Goal: Task Accomplishment & Management: Use online tool/utility

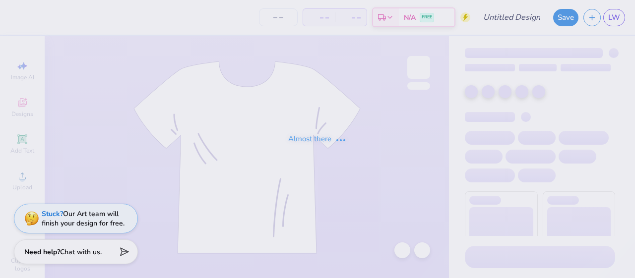
type input "Delta Chi F1 Fall 2025 Merch"
type input "25"
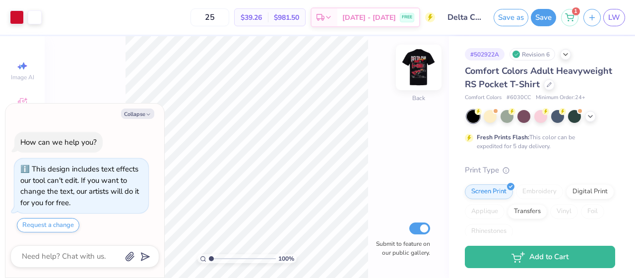
click at [417, 80] on img at bounding box center [419, 68] width 40 height 40
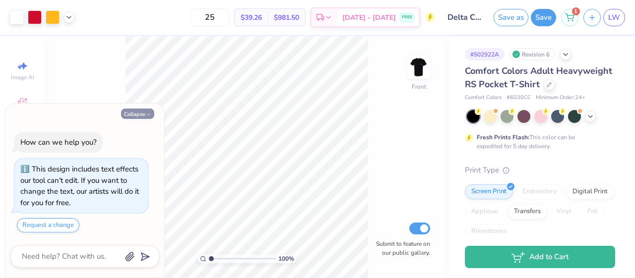
click at [147, 110] on button "Collapse" at bounding box center [137, 114] width 33 height 10
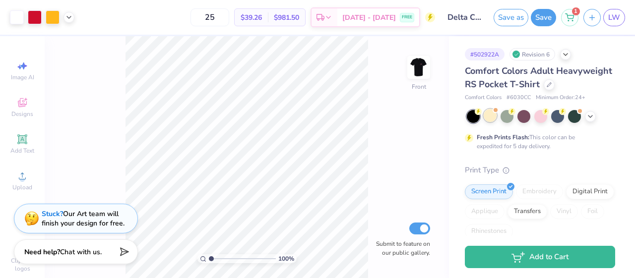
click at [490, 116] on div at bounding box center [489, 115] width 13 height 13
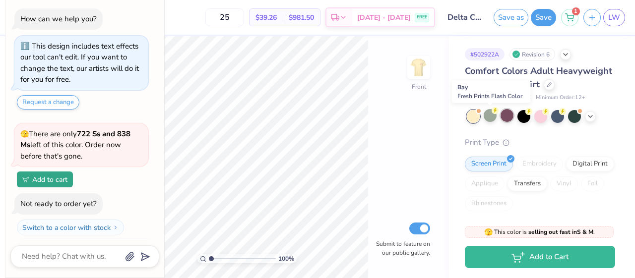
scroll to position [166, 0]
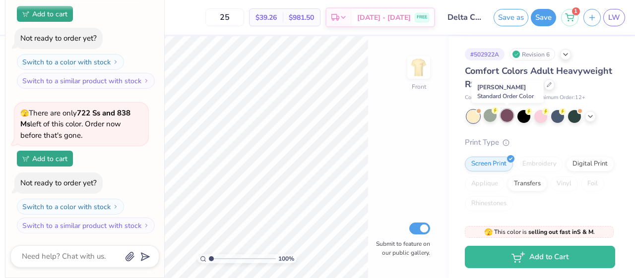
click at [508, 117] on div at bounding box center [506, 115] width 13 height 13
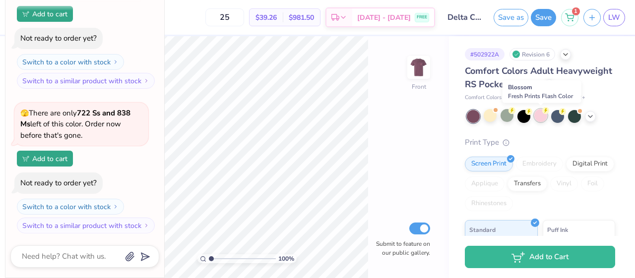
click at [536, 120] on div at bounding box center [540, 115] width 13 height 13
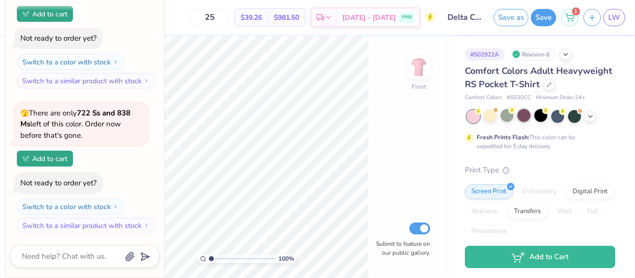
click at [527, 118] on div at bounding box center [523, 115] width 13 height 13
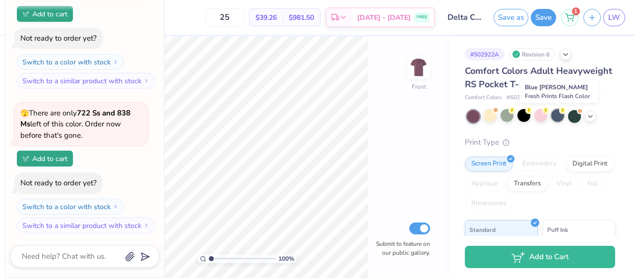
click at [559, 119] on div at bounding box center [557, 115] width 13 height 13
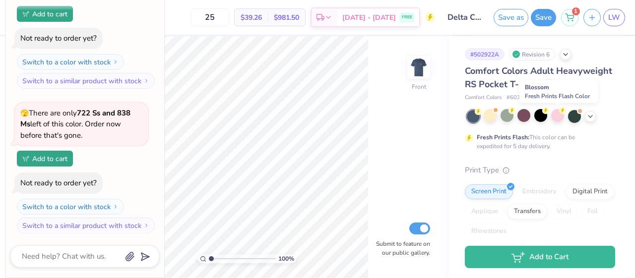
click at [559, 119] on div at bounding box center [557, 115] width 13 height 13
click at [570, 119] on div at bounding box center [574, 115] width 13 height 13
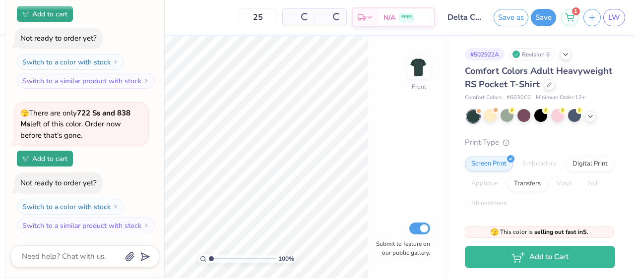
scroll to position [299, 0]
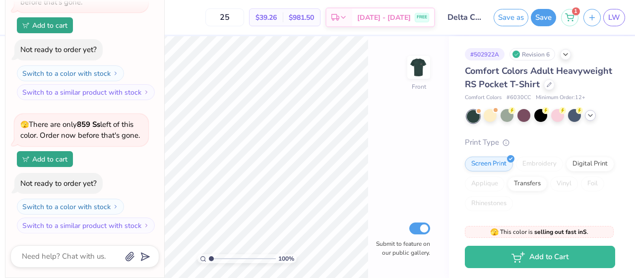
click at [591, 115] on icon at bounding box center [590, 116] width 8 height 8
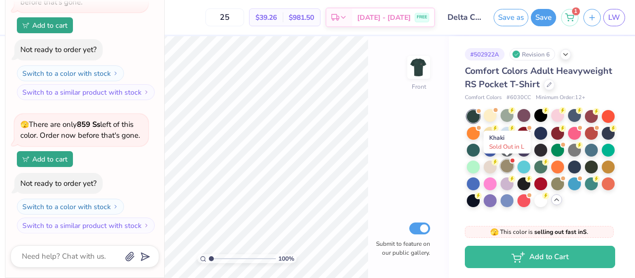
click at [510, 166] on div at bounding box center [506, 166] width 13 height 13
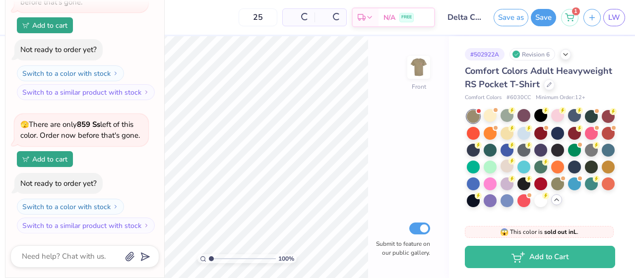
scroll to position [444, 0]
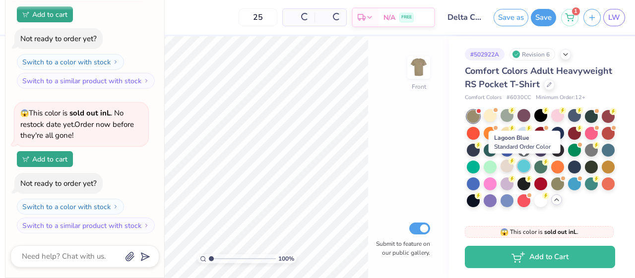
click at [528, 160] on div at bounding box center [523, 166] width 13 height 13
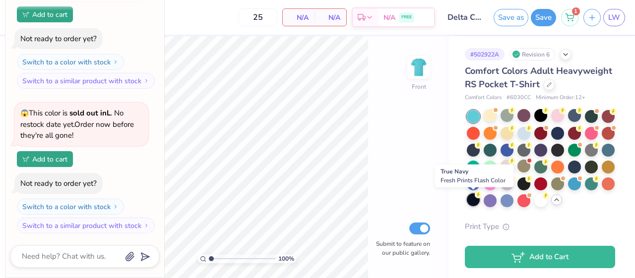
click at [474, 202] on div at bounding box center [473, 199] width 13 height 13
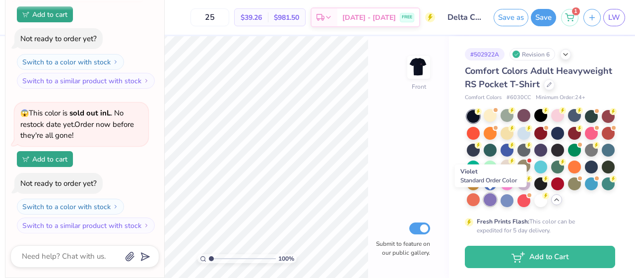
click at [489, 200] on div at bounding box center [489, 199] width 13 height 13
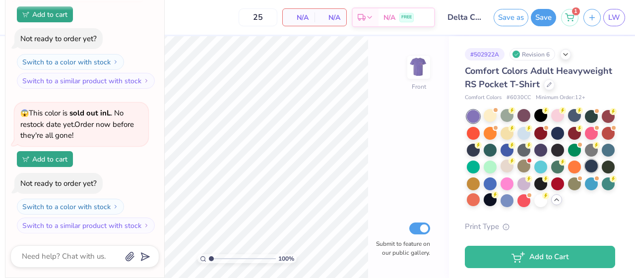
click at [597, 166] on div at bounding box center [591, 166] width 13 height 13
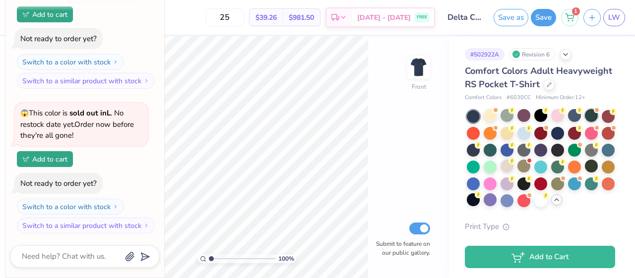
click at [592, 118] on div at bounding box center [591, 115] width 13 height 13
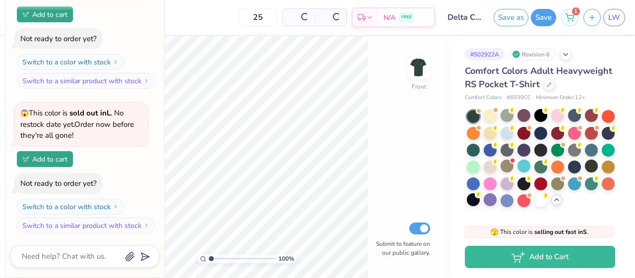
scroll to position [577, 0]
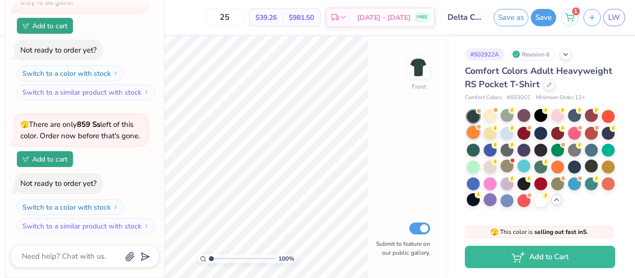
click at [474, 132] on div at bounding box center [473, 132] width 13 height 13
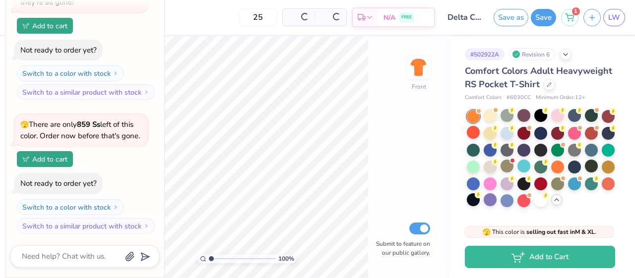
scroll to position [722, 0]
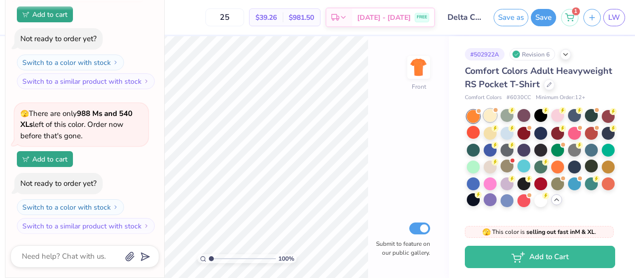
click at [491, 119] on div at bounding box center [489, 115] width 13 height 13
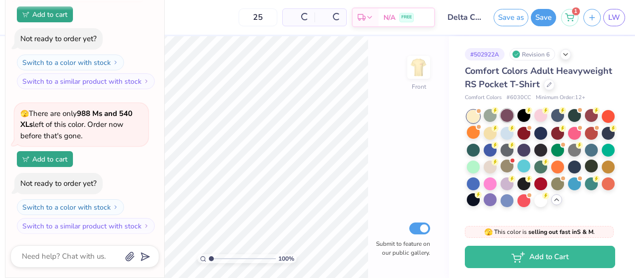
scroll to position [867, 0]
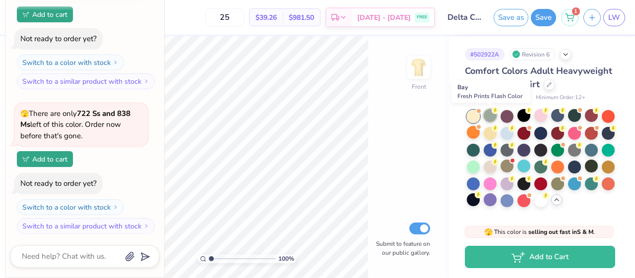
click at [488, 118] on div at bounding box center [489, 115] width 13 height 13
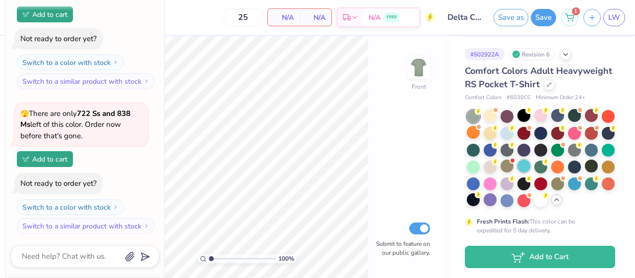
click at [526, 164] on div at bounding box center [523, 166] width 13 height 13
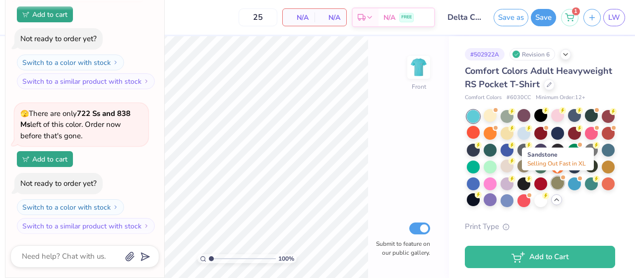
click at [559, 185] on div at bounding box center [557, 183] width 13 height 13
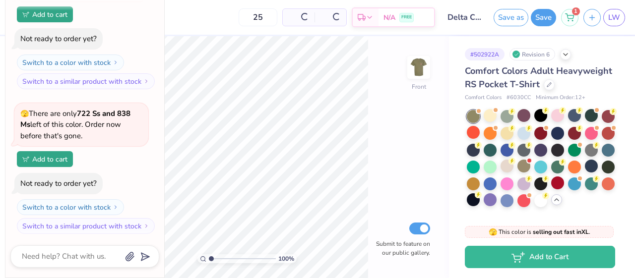
scroll to position [1012, 0]
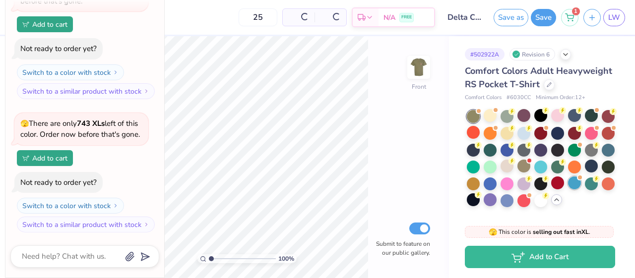
click at [576, 184] on div at bounding box center [574, 183] width 13 height 13
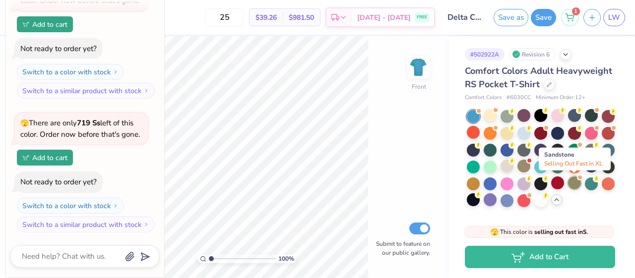
click at [573, 180] on div at bounding box center [574, 183] width 13 height 13
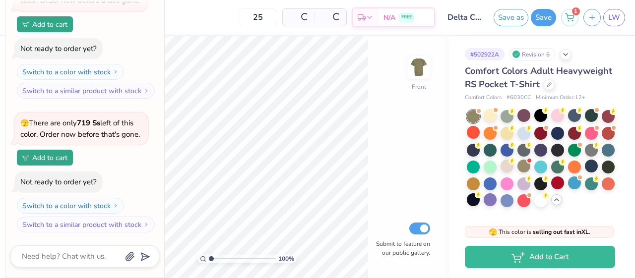
scroll to position [1290, 0]
click at [605, 180] on div at bounding box center [607, 183] width 13 height 13
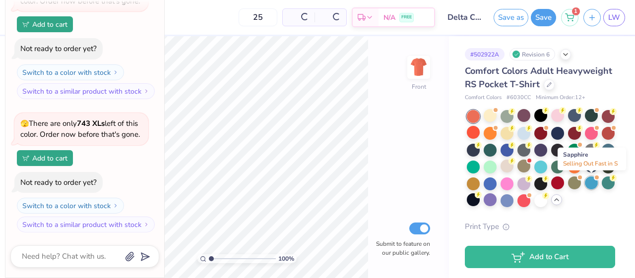
click at [593, 185] on div at bounding box center [591, 183] width 13 height 13
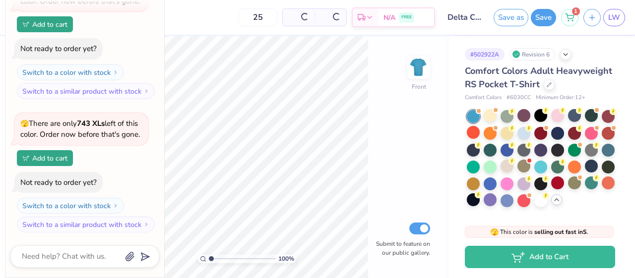
scroll to position [1424, 0]
click at [608, 168] on div at bounding box center [607, 166] width 13 height 13
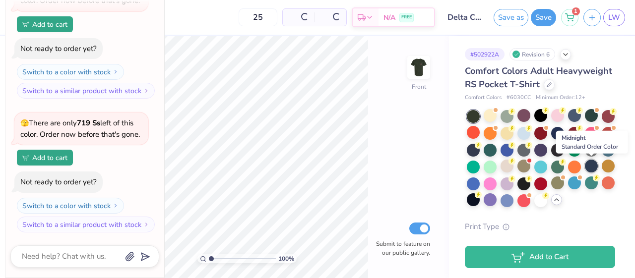
click at [586, 167] on div at bounding box center [591, 166] width 13 height 13
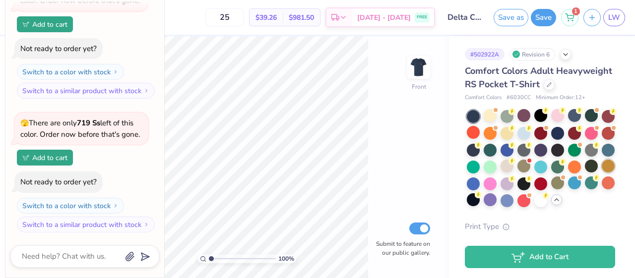
click at [605, 167] on div at bounding box center [607, 166] width 13 height 13
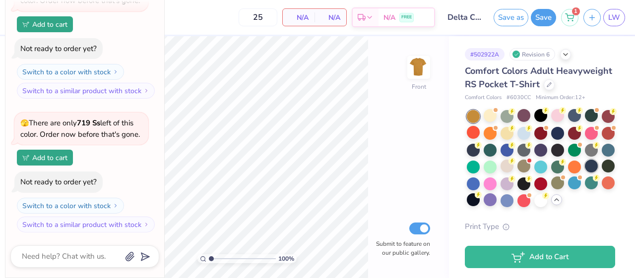
click at [591, 167] on div at bounding box center [591, 166] width 13 height 13
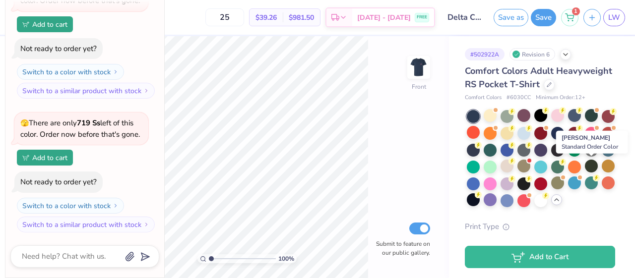
click at [591, 167] on div at bounding box center [591, 166] width 13 height 13
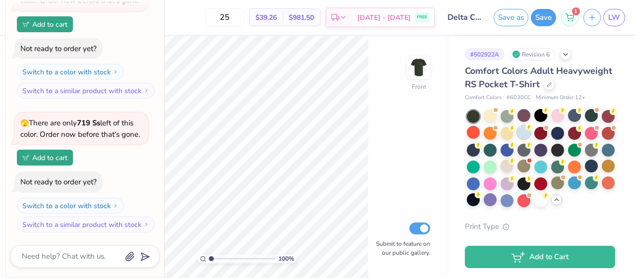
click at [526, 134] on div at bounding box center [523, 132] width 13 height 13
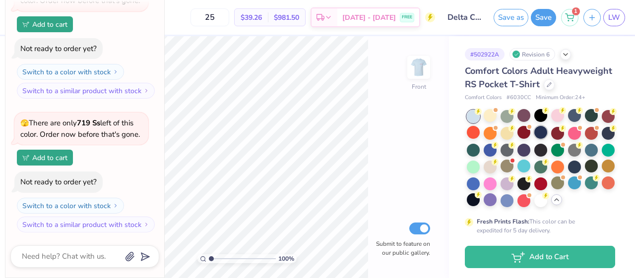
click at [536, 132] on div at bounding box center [540, 132] width 13 height 13
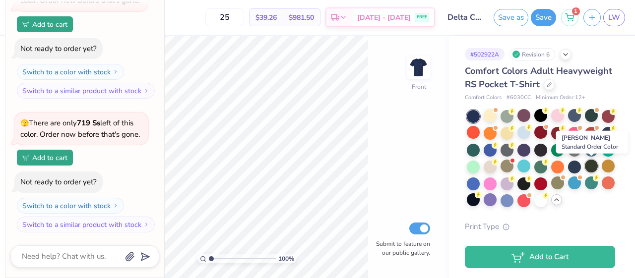
click at [597, 169] on div at bounding box center [591, 166] width 13 height 13
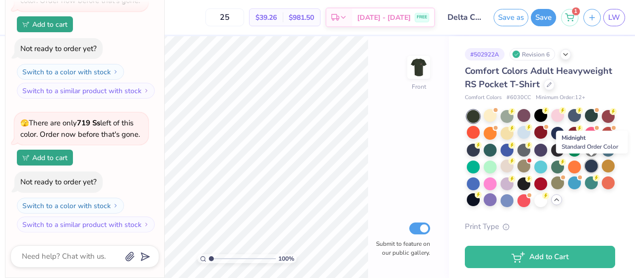
click at [594, 166] on div at bounding box center [591, 166] width 13 height 13
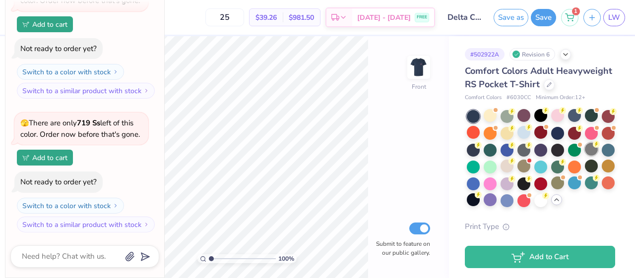
click at [586, 149] on div at bounding box center [591, 149] width 13 height 13
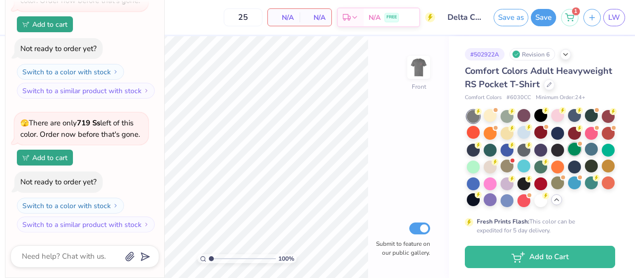
click at [574, 152] on div at bounding box center [574, 149] width 13 height 13
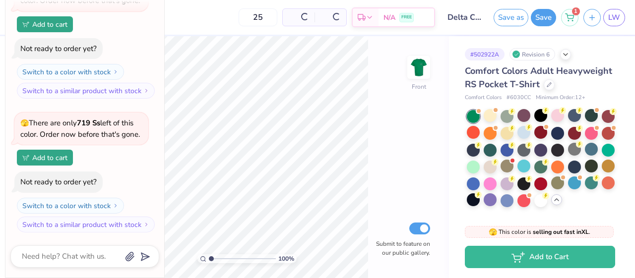
scroll to position [1569, 0]
drag, startPoint x: 584, startPoint y: 158, endPoint x: 588, endPoint y: 165, distance: 8.0
click at [585, 159] on div at bounding box center [541, 158] width 148 height 97
click at [588, 165] on div at bounding box center [591, 166] width 13 height 13
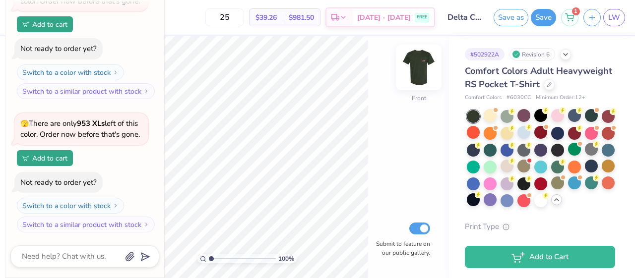
click at [423, 63] on img at bounding box center [419, 68] width 40 height 40
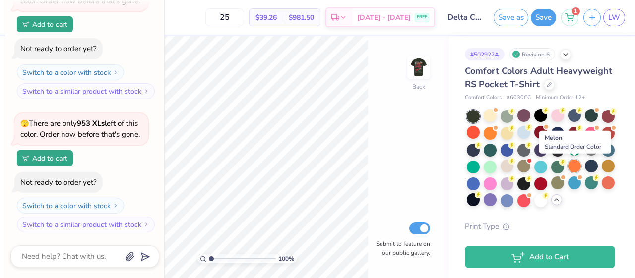
click at [575, 162] on div at bounding box center [574, 166] width 13 height 13
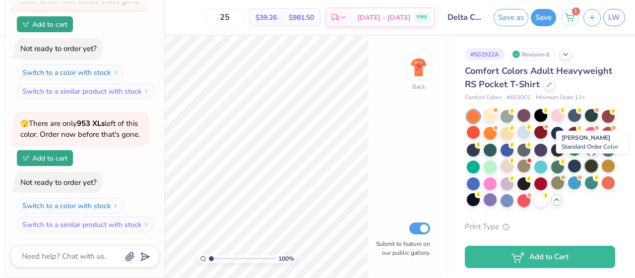
click at [595, 169] on div at bounding box center [591, 166] width 13 height 13
click at [606, 167] on div at bounding box center [607, 166] width 13 height 13
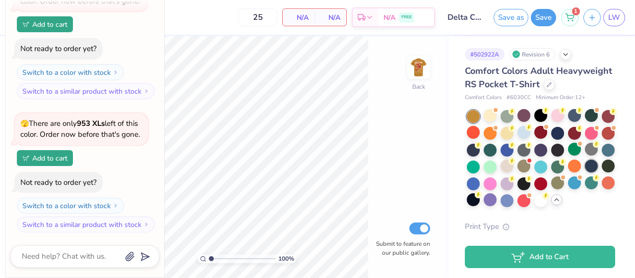
click at [587, 166] on div at bounding box center [591, 166] width 13 height 13
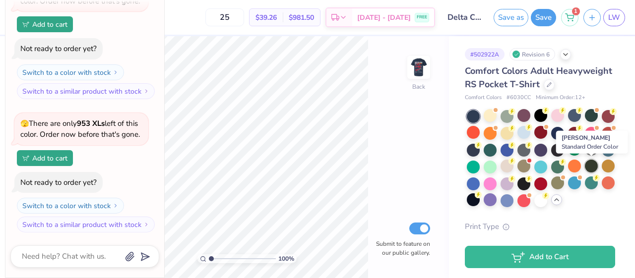
click at [593, 168] on div at bounding box center [591, 166] width 13 height 13
click at [586, 165] on div at bounding box center [591, 166] width 13 height 13
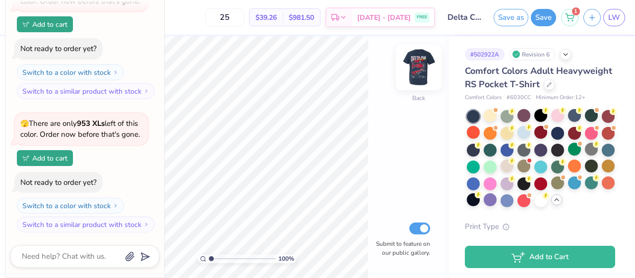
click at [424, 76] on img at bounding box center [419, 68] width 40 height 40
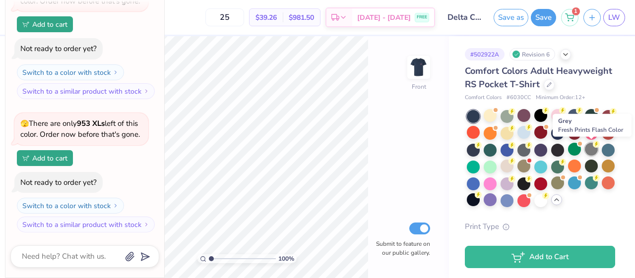
click at [592, 151] on div at bounding box center [591, 149] width 13 height 13
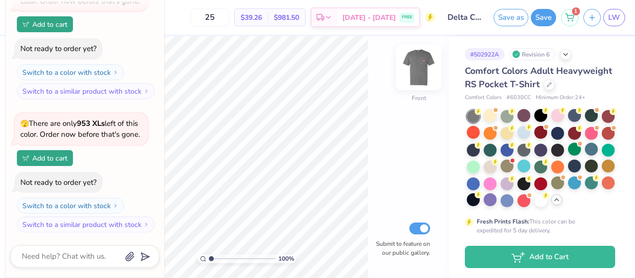
click at [424, 72] on img at bounding box center [419, 68] width 40 height 40
click at [419, 63] on img at bounding box center [419, 68] width 40 height 40
click at [539, 118] on div at bounding box center [540, 115] width 13 height 13
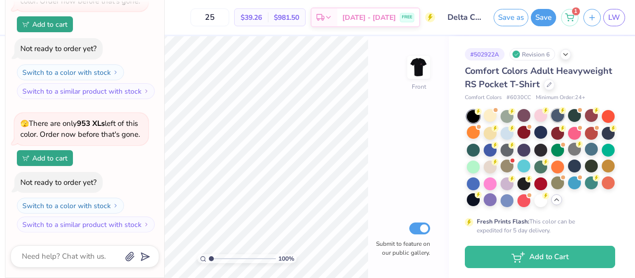
click at [556, 117] on div at bounding box center [557, 115] width 13 height 13
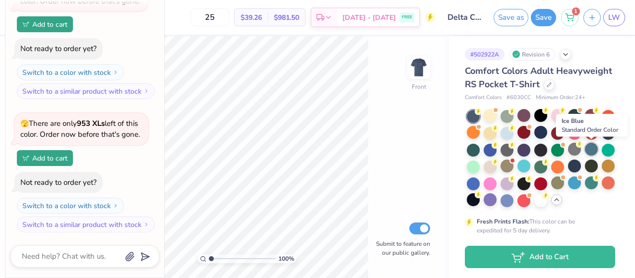
click at [593, 153] on div at bounding box center [591, 149] width 13 height 13
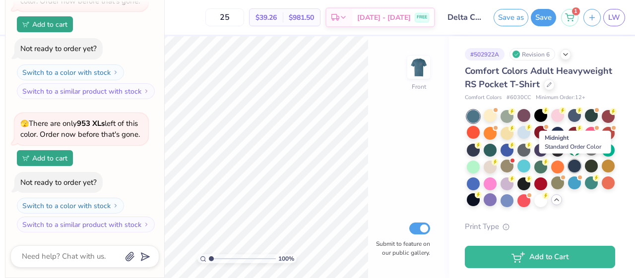
click at [578, 165] on div at bounding box center [574, 166] width 13 height 13
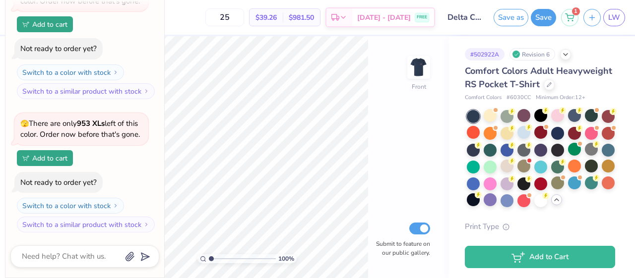
click at [103, 154] on div "🫣 There are only 953 XLs left of this color. Order now before that's gone. Add …" at bounding box center [81, 139] width 134 height 53
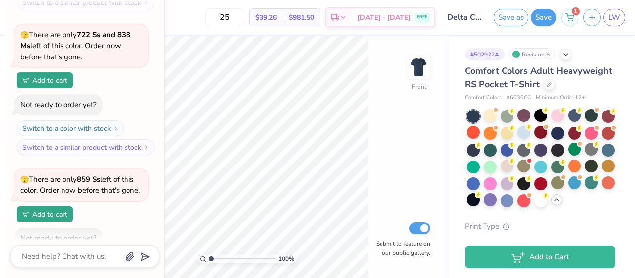
scroll to position [0, 0]
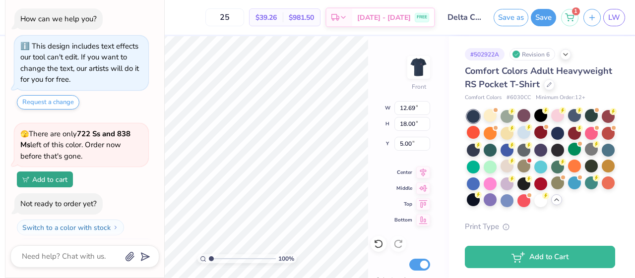
type textarea "x"
type input "5.90"
type textarea "x"
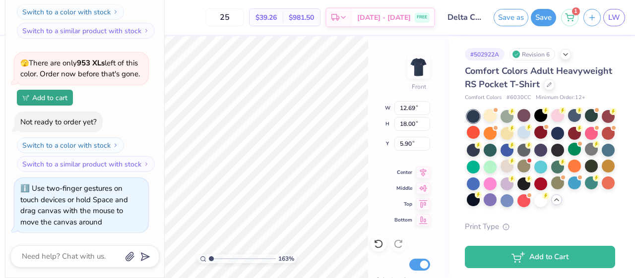
type input "1"
drag, startPoint x: 212, startPoint y: 257, endPoint x: 205, endPoint y: 261, distance: 7.3
click at [209, 261] on input "range" at bounding box center [242, 258] width 67 height 9
type textarea "x"
type input "5.85"
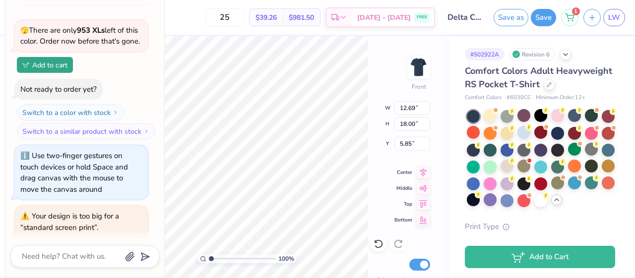
scroll to position [1711, 0]
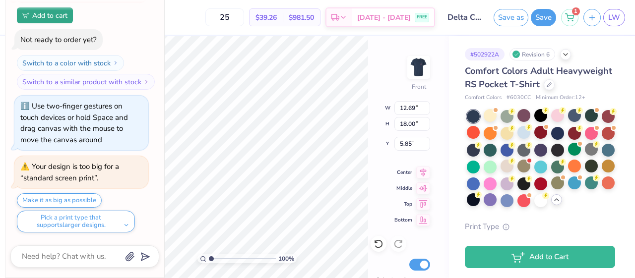
type textarea "x"
type input "3.61"
type textarea "x"
type input "3.53"
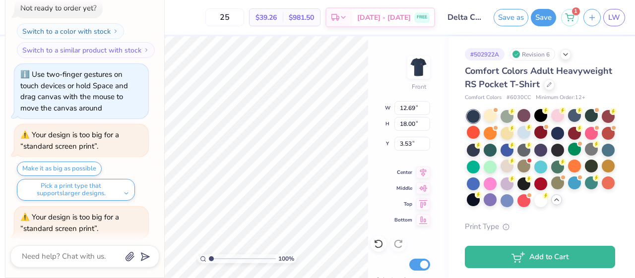
scroll to position [1793, 0]
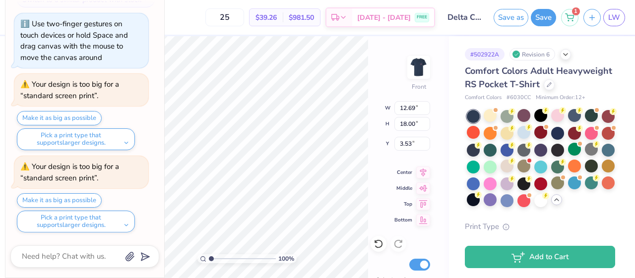
type textarea "x"
type input "3.00"
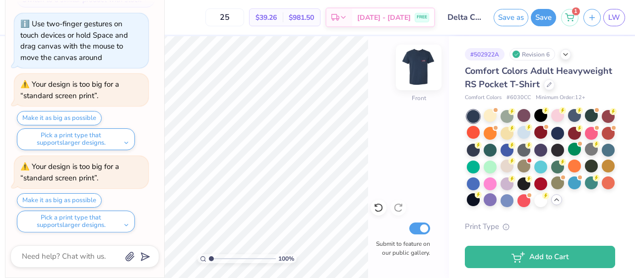
click at [420, 70] on img at bounding box center [419, 68] width 40 height 40
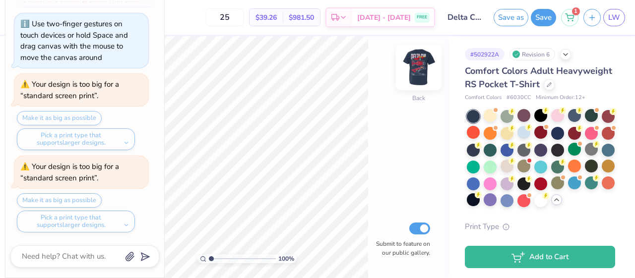
click at [420, 68] on img at bounding box center [419, 68] width 40 height 40
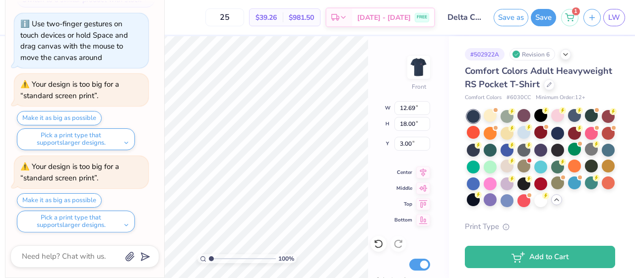
type textarea "x"
type input "3.58"
type textarea "x"
type input "3.40"
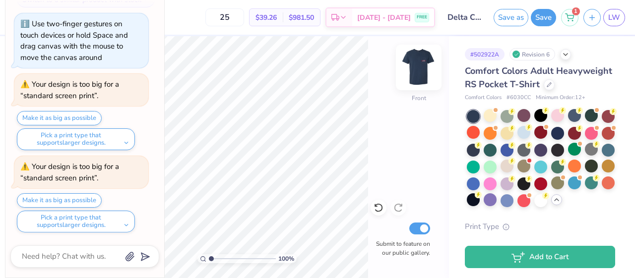
click at [420, 67] on img at bounding box center [419, 68] width 40 height 40
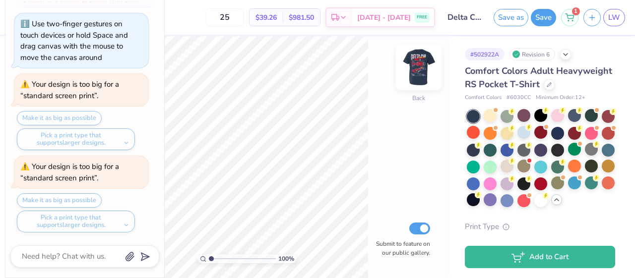
click at [418, 65] on img at bounding box center [419, 68] width 40 height 40
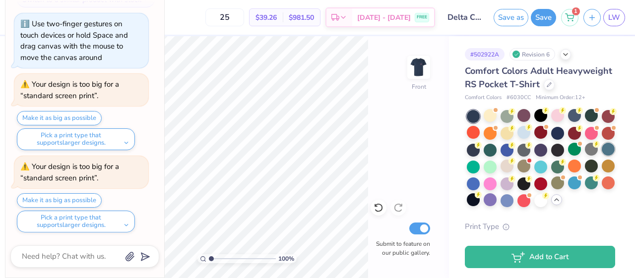
click at [603, 145] on div at bounding box center [607, 149] width 13 height 13
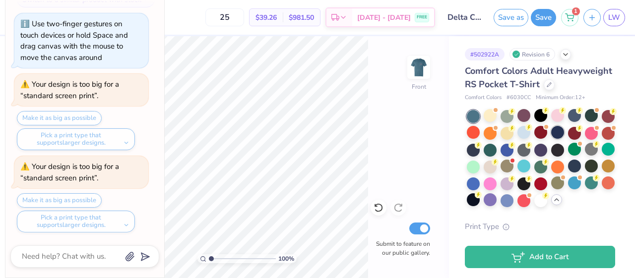
click at [559, 137] on div at bounding box center [557, 132] width 13 height 13
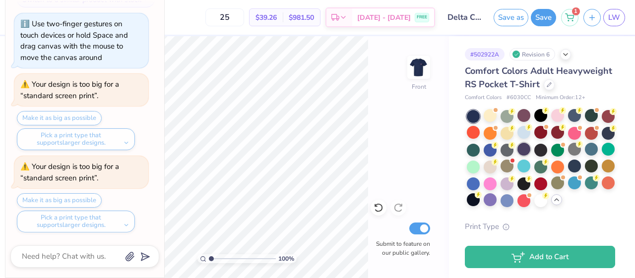
click at [524, 146] on div at bounding box center [523, 149] width 13 height 13
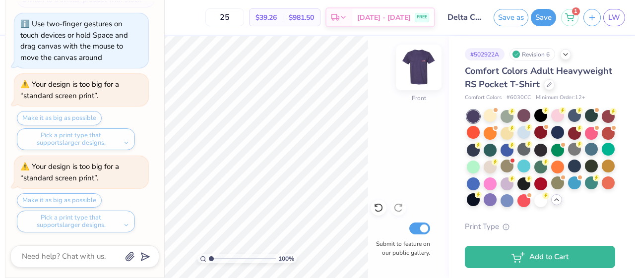
click at [408, 66] on img at bounding box center [419, 68] width 40 height 40
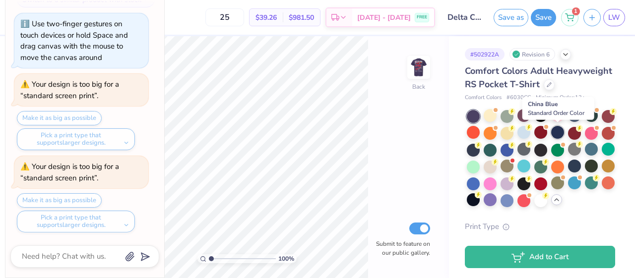
click at [559, 133] on div at bounding box center [557, 132] width 13 height 13
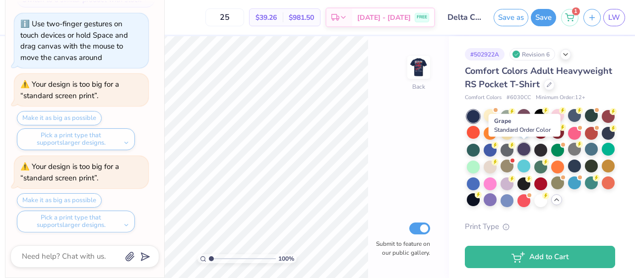
click at [530, 147] on div at bounding box center [523, 149] width 13 height 13
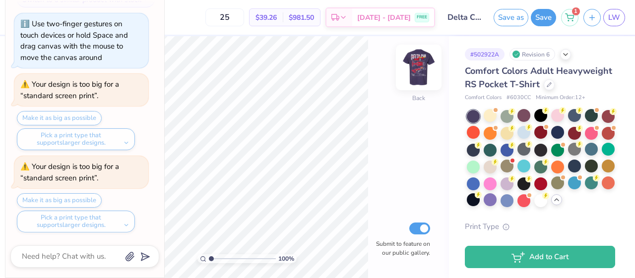
click at [428, 67] on img at bounding box center [419, 68] width 40 height 40
click at [423, 69] on img at bounding box center [419, 68] width 40 height 40
click at [420, 76] on img at bounding box center [419, 68] width 40 height 40
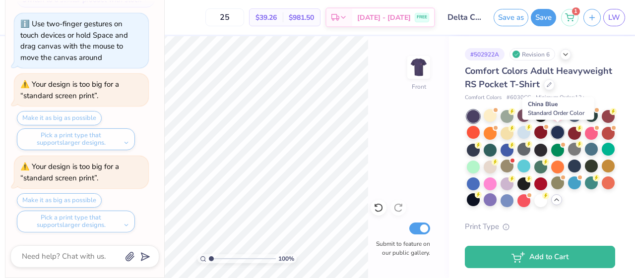
click at [553, 131] on div at bounding box center [557, 132] width 13 height 13
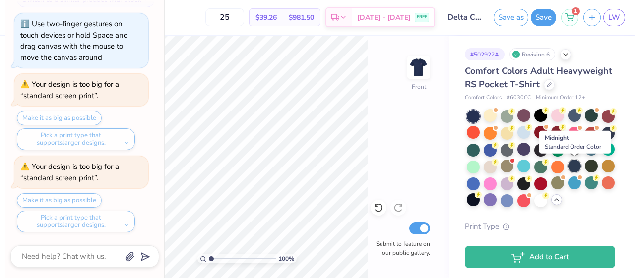
click at [575, 163] on div at bounding box center [574, 166] width 13 height 13
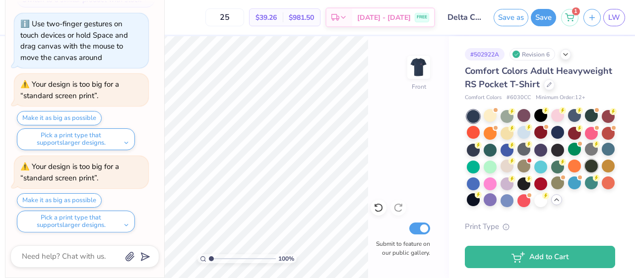
click at [591, 170] on div at bounding box center [591, 166] width 13 height 13
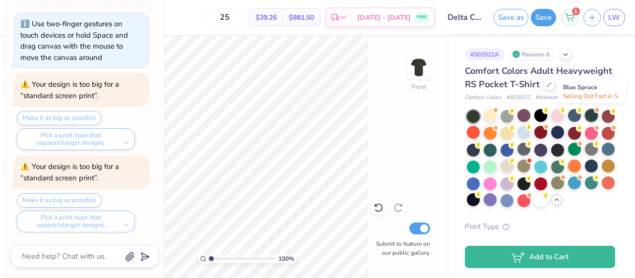
click at [587, 117] on div at bounding box center [591, 115] width 13 height 13
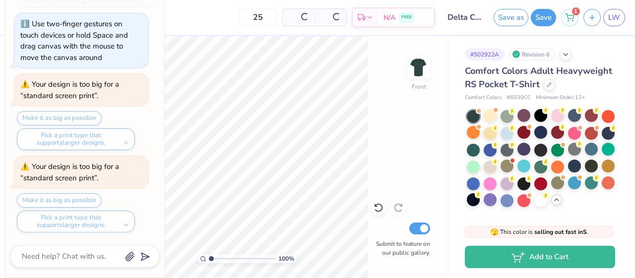
scroll to position [1926, 0]
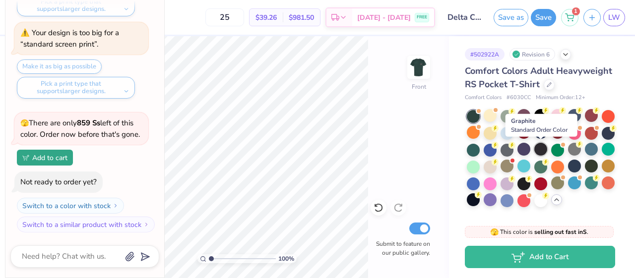
click at [539, 145] on div at bounding box center [540, 149] width 13 height 13
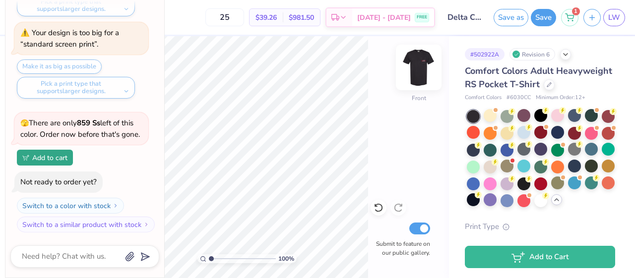
click at [418, 64] on img at bounding box center [419, 68] width 40 height 40
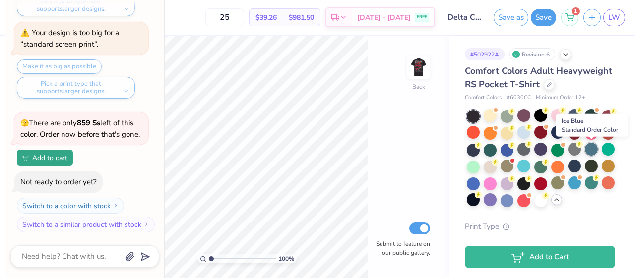
click at [589, 150] on div at bounding box center [591, 149] width 13 height 13
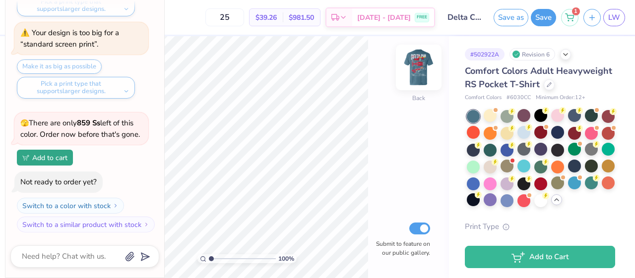
click at [426, 70] on img at bounding box center [419, 68] width 40 height 40
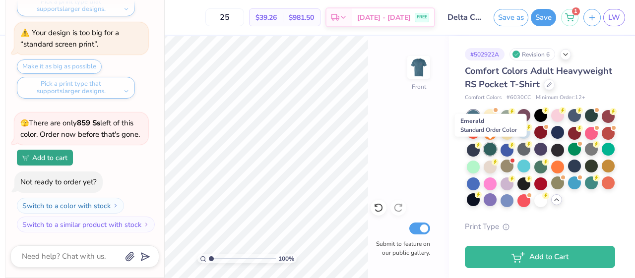
click at [493, 149] on div at bounding box center [489, 149] width 13 height 13
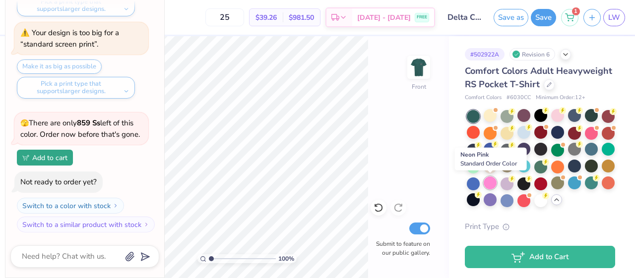
click at [484, 184] on div at bounding box center [489, 183] width 13 height 13
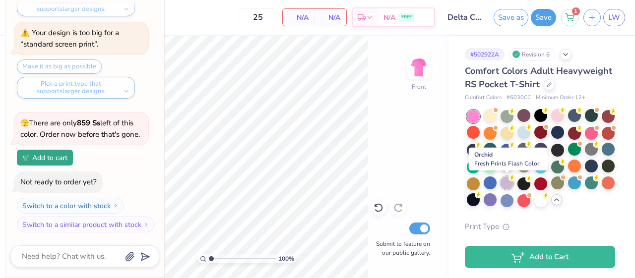
click at [507, 184] on div at bounding box center [506, 183] width 13 height 13
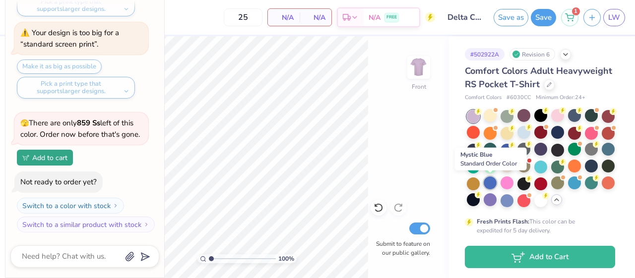
click at [487, 186] on div at bounding box center [489, 183] width 13 height 13
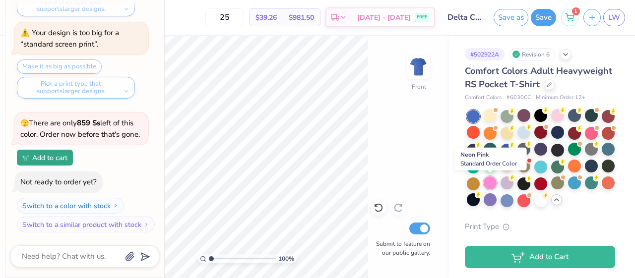
click at [489, 185] on div at bounding box center [489, 183] width 13 height 13
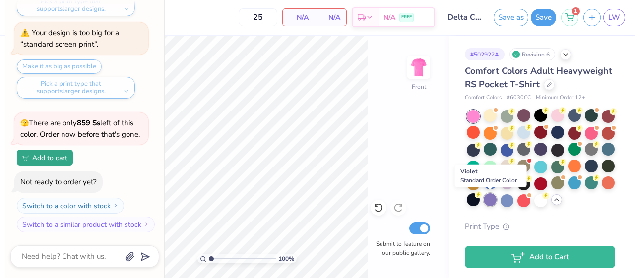
click at [490, 200] on div at bounding box center [489, 199] width 13 height 13
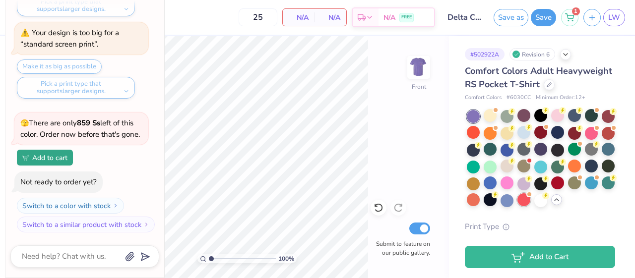
click at [519, 201] on div at bounding box center [523, 199] width 13 height 13
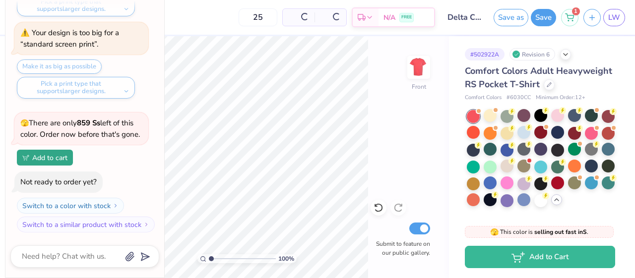
scroll to position [2060, 0]
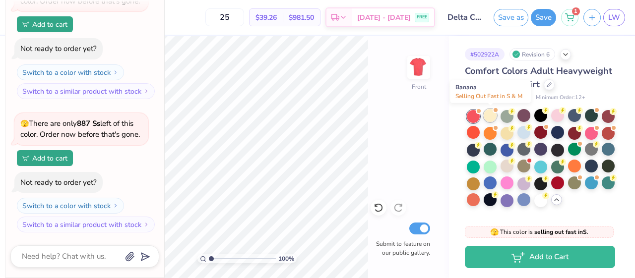
click at [493, 119] on div at bounding box center [489, 115] width 13 height 13
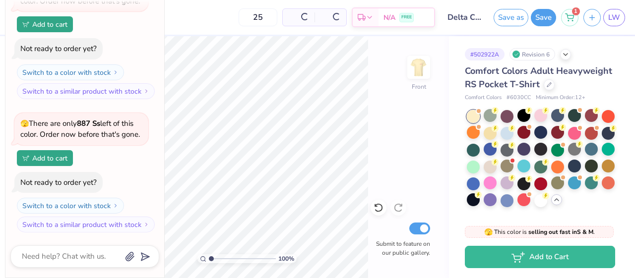
scroll to position [2205, 0]
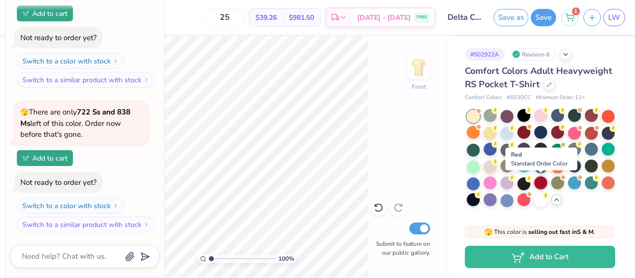
click at [538, 178] on div at bounding box center [540, 183] width 13 height 13
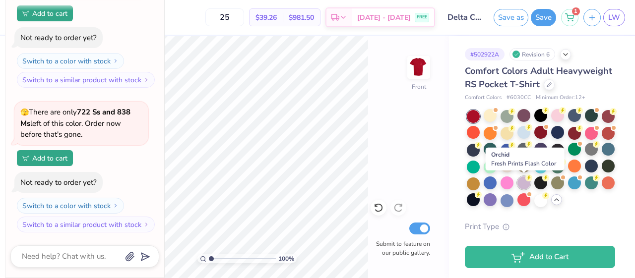
click at [524, 184] on div at bounding box center [523, 183] width 13 height 13
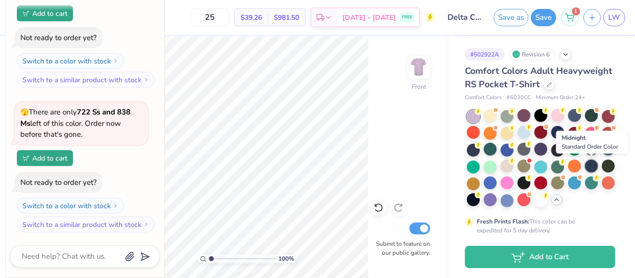
click at [597, 167] on div at bounding box center [591, 166] width 13 height 13
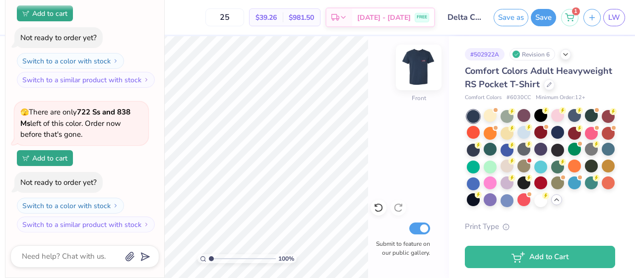
click at [413, 76] on img at bounding box center [419, 68] width 40 height 40
click at [409, 74] on img at bounding box center [419, 68] width 20 height 20
click at [420, 69] on img at bounding box center [419, 68] width 40 height 40
click at [417, 79] on img at bounding box center [419, 68] width 40 height 40
click at [539, 21] on button "Save" at bounding box center [543, 15] width 25 height 17
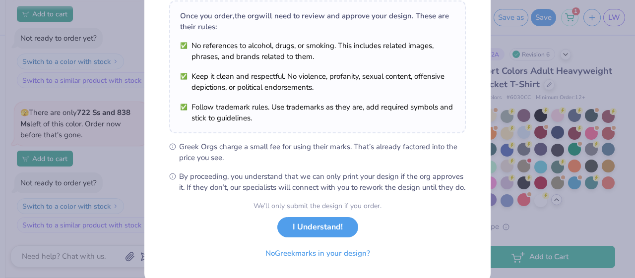
scroll to position [184, 0]
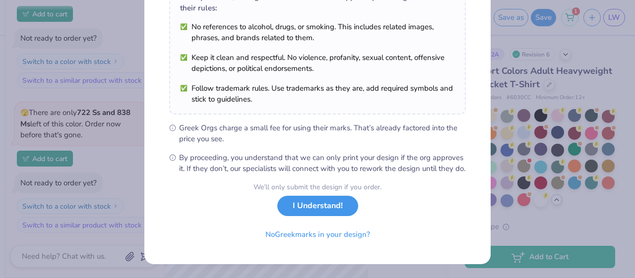
click at [328, 211] on button "I Understand!" at bounding box center [317, 206] width 81 height 20
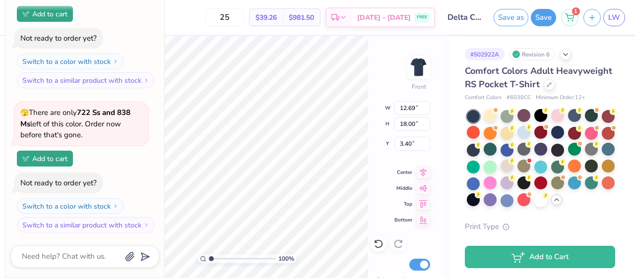
scroll to position [2286, 0]
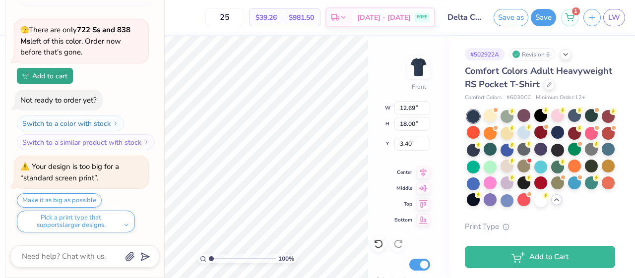
type textarea "x"
type input "3.45"
type textarea "x"
type input "3.00"
click at [369, 163] on div "100 % Front W 12.69 12.69 " H 18.00 18.00 " Y 3.00 3.00 " Center Middle Top Bot…" at bounding box center [247, 157] width 404 height 242
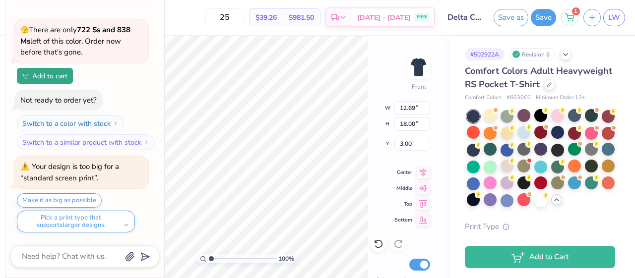
type textarea "x"
type input "3.40"
type textarea "x"
type input "3.00"
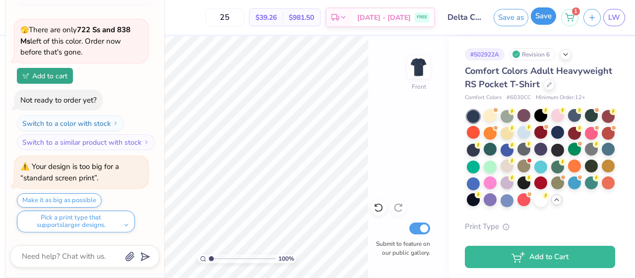
click at [544, 23] on button "Save" at bounding box center [543, 15] width 25 height 17
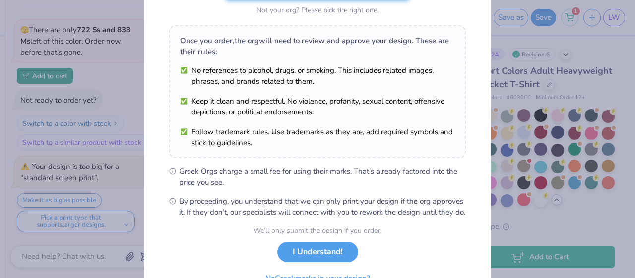
scroll to position [184, 0]
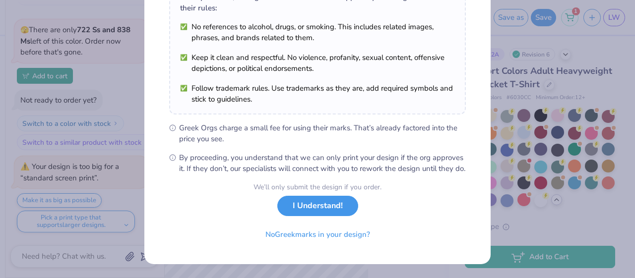
click at [332, 213] on button "I Understand!" at bounding box center [317, 206] width 81 height 20
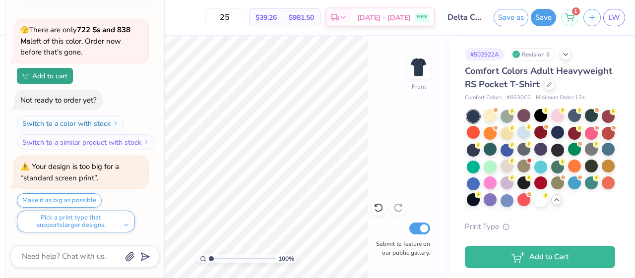
scroll to position [39, 0]
click at [402, 59] on div "100 % Front Submit to feature on our public gallery." at bounding box center [247, 157] width 404 height 242
click at [418, 63] on img at bounding box center [419, 68] width 40 height 40
click at [614, 22] on span "LW" at bounding box center [614, 17] width 12 height 11
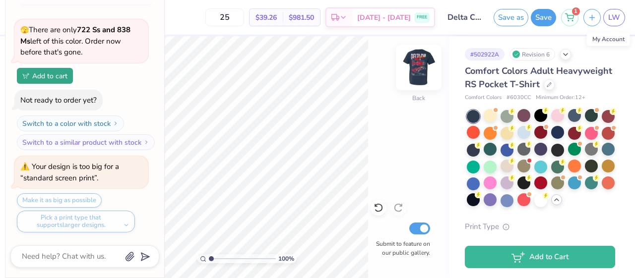
click at [408, 59] on img at bounding box center [419, 68] width 40 height 40
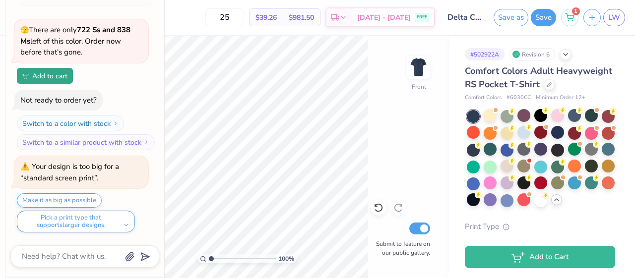
click at [409, 59] on img at bounding box center [419, 68] width 20 height 20
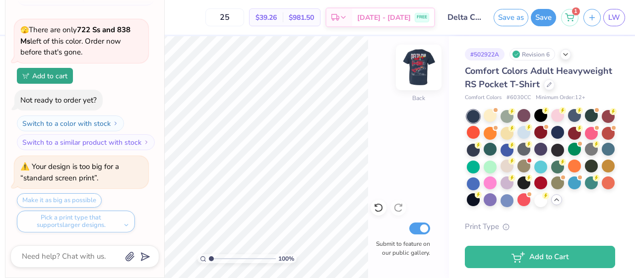
click at [413, 67] on img at bounding box center [419, 68] width 40 height 40
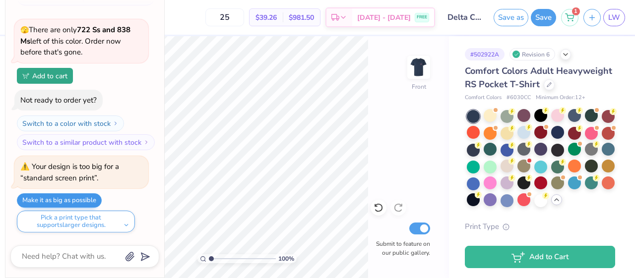
scroll to position [2286, 0]
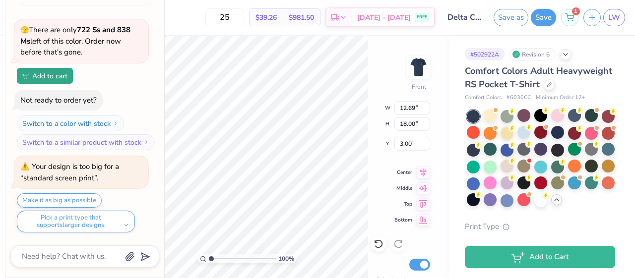
type textarea "x"
type input "8.92"
type input "12.65"
click at [379, 239] on icon at bounding box center [378, 244] width 10 height 10
type textarea "x"
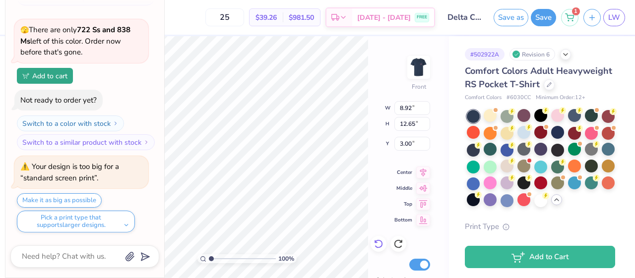
type input "12.69"
type input "18.00"
click at [79, 176] on div "Your design is too big for a “standard screen print”." at bounding box center [69, 172] width 99 height 21
click at [99, 174] on div "Your design is too big for a “standard screen print”." at bounding box center [81, 172] width 122 height 22
click at [96, 181] on div "Your design is too big for a “standard screen print”." at bounding box center [69, 172] width 99 height 21
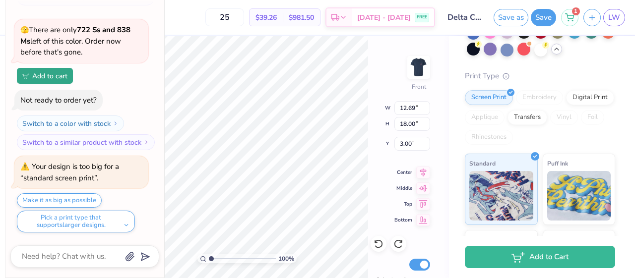
scroll to position [184, 0]
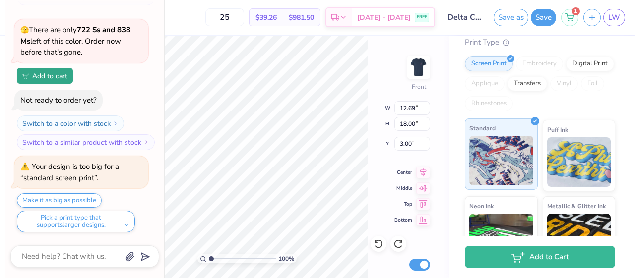
click at [481, 172] on img at bounding box center [501, 161] width 64 height 50
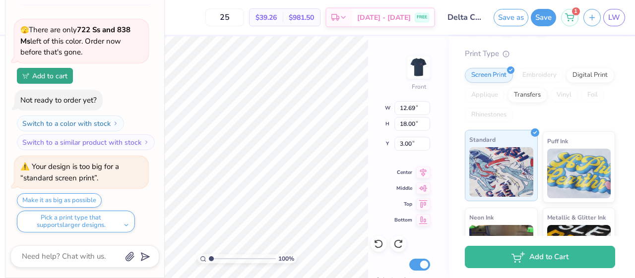
scroll to position [169, 0]
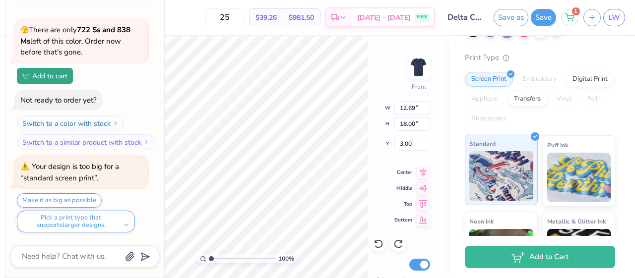
click at [495, 163] on img at bounding box center [501, 176] width 64 height 50
click at [492, 77] on div "Screen Print" at bounding box center [489, 77] width 48 height 15
click at [532, 98] on div "Transfers" at bounding box center [527, 97] width 40 height 15
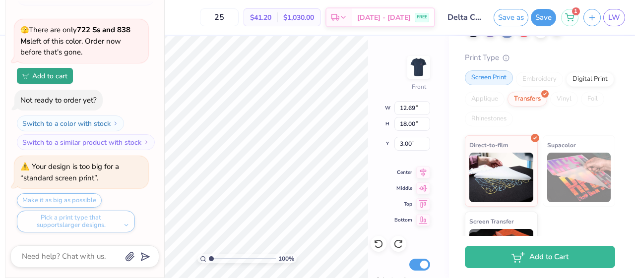
click at [496, 80] on div "Screen Print" at bounding box center [489, 77] width 48 height 15
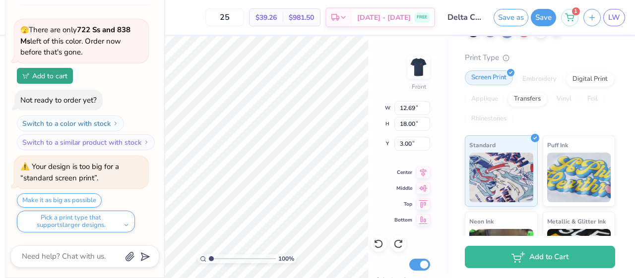
click at [490, 80] on div "Screen Print" at bounding box center [489, 77] width 48 height 15
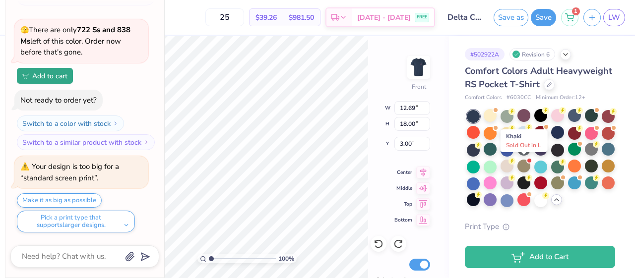
scroll to position [123, 0]
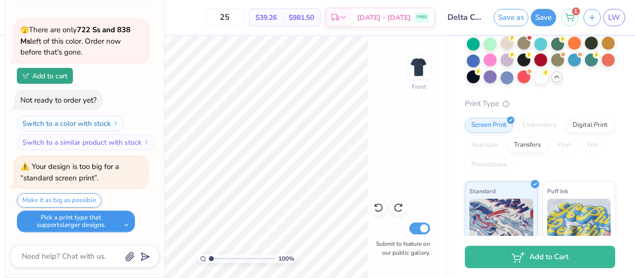
click at [110, 229] on button "Pick a print type that supports larger designs." at bounding box center [76, 222] width 118 height 22
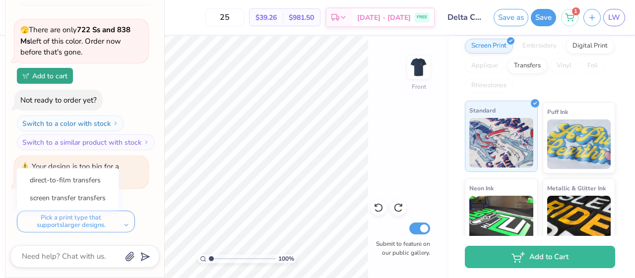
scroll to position [292, 0]
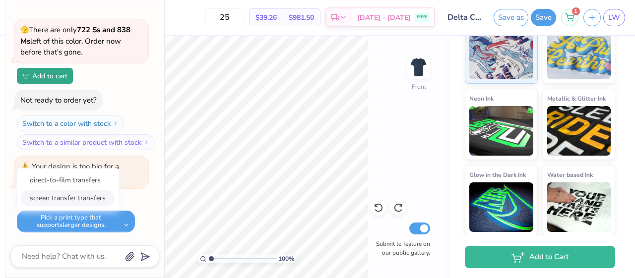
click at [92, 196] on button "screen transfer transfers" at bounding box center [68, 198] width 94 height 16
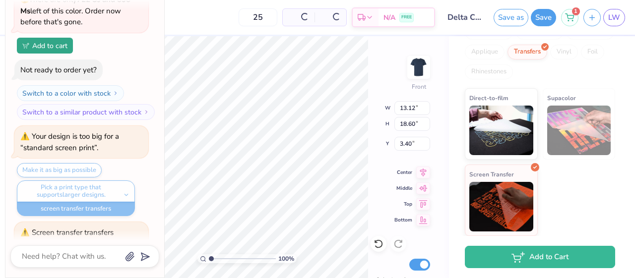
scroll to position [216, 0]
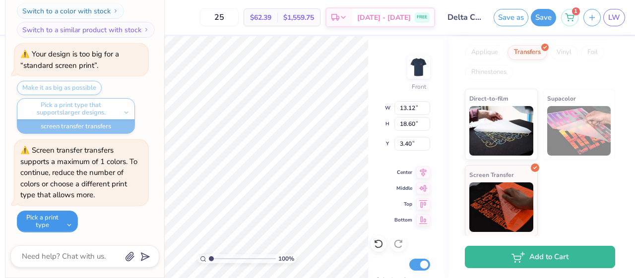
click at [63, 225] on button "Pick a print type" at bounding box center [47, 222] width 61 height 22
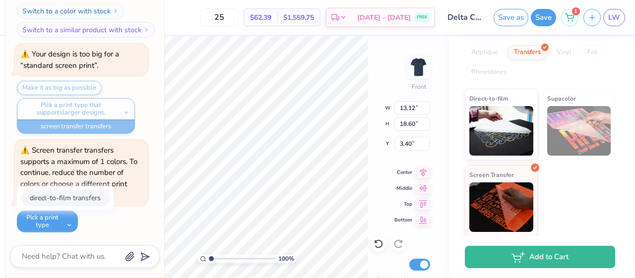
click at [65, 201] on button "direct-to-film transfers" at bounding box center [65, 198] width 89 height 16
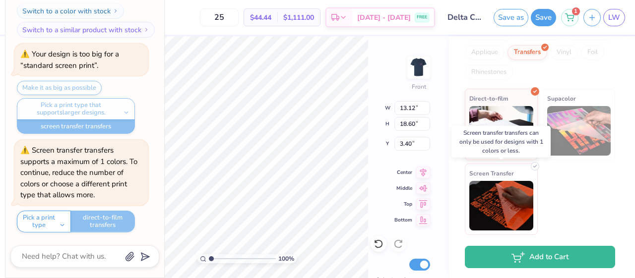
click at [512, 194] on img at bounding box center [501, 206] width 64 height 50
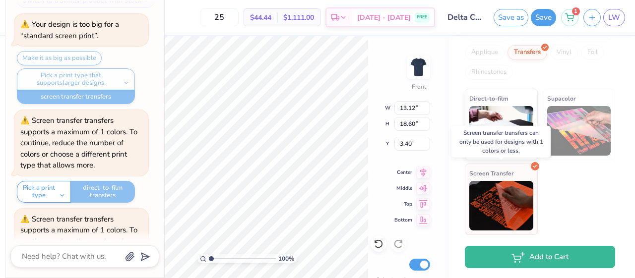
scroll to position [2496, 0]
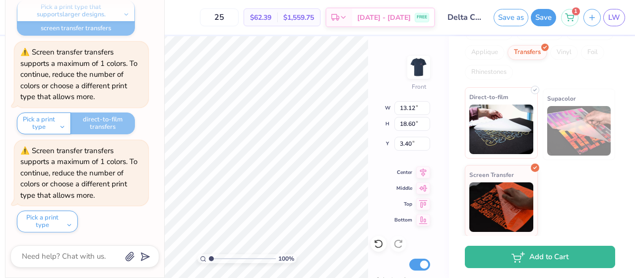
click at [507, 123] on img at bounding box center [501, 130] width 64 height 50
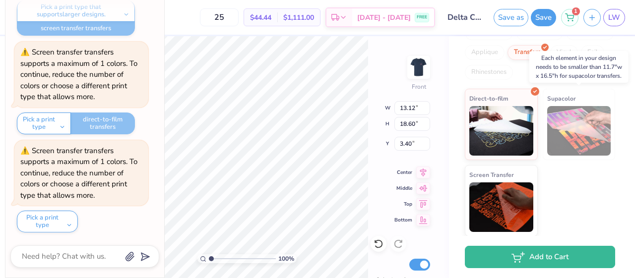
click at [573, 121] on img at bounding box center [579, 131] width 64 height 50
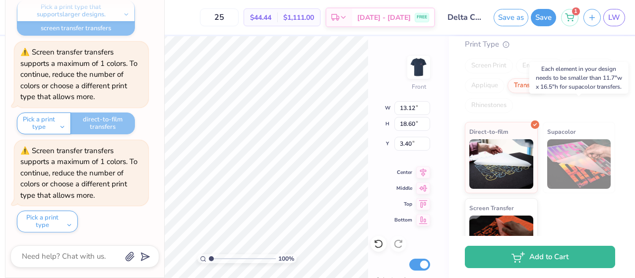
scroll to position [154, 0]
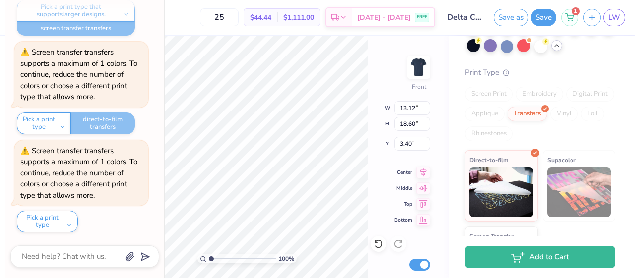
click at [491, 90] on div "Screen Print" at bounding box center [489, 94] width 48 height 15
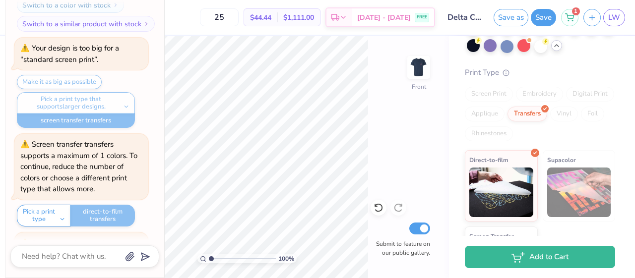
scroll to position [2373, 0]
click at [503, 98] on div "Screen Print" at bounding box center [489, 94] width 48 height 15
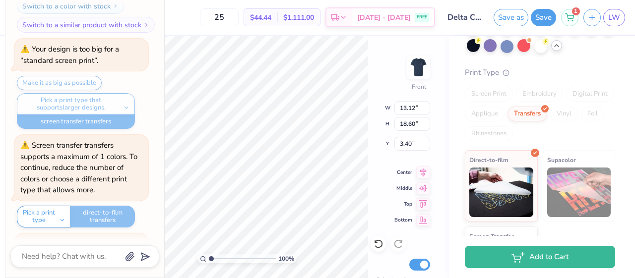
click at [487, 95] on div "Screen Print" at bounding box center [489, 94] width 48 height 15
type textarea "x"
type input "3.00"
type textarea "x"
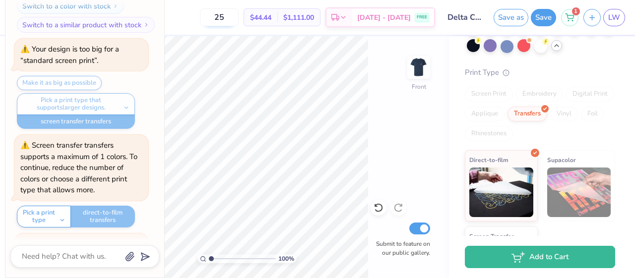
click at [239, 21] on input "25" at bounding box center [219, 17] width 39 height 18
type input "2"
type input "45"
click at [531, 81] on div "Print Type Screen Print Embroidery Digital Print Applique Transfers Vinyl Foil …" at bounding box center [540, 183] width 150 height 232
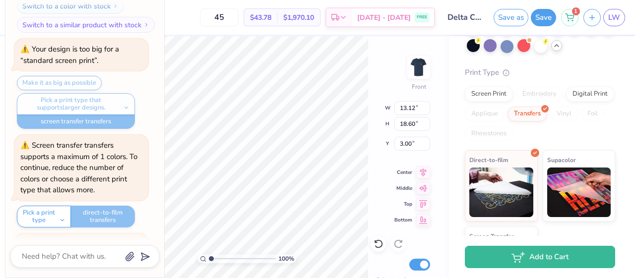
type textarea "x"
type input "11.12"
type input "15.76"
type textarea "x"
type input "11.32"
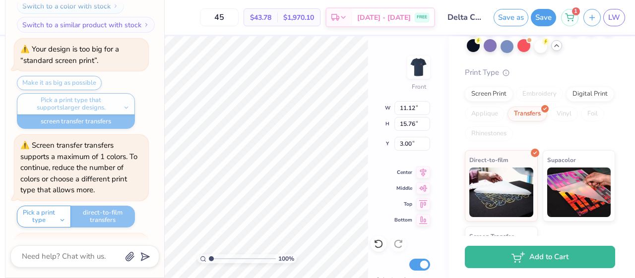
type input "16.05"
type textarea "x"
type input "11.63"
type input "16.49"
type textarea "x"
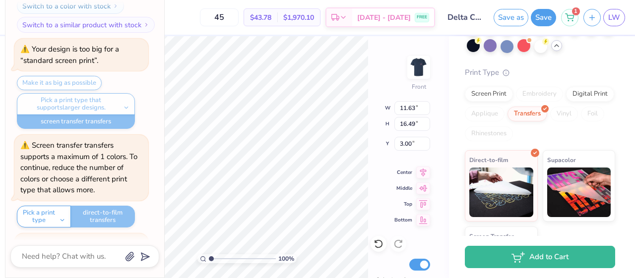
type input "11.87"
type input "16.83"
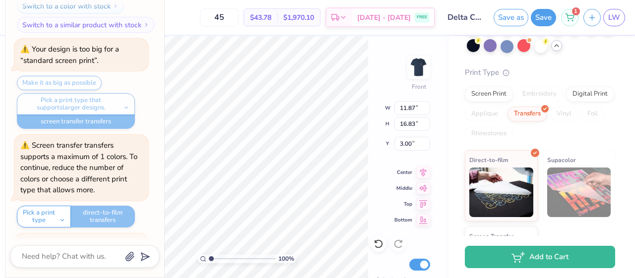
type textarea "x"
type input "12.11"
type input "17.17"
type textarea "x"
type input "12.28"
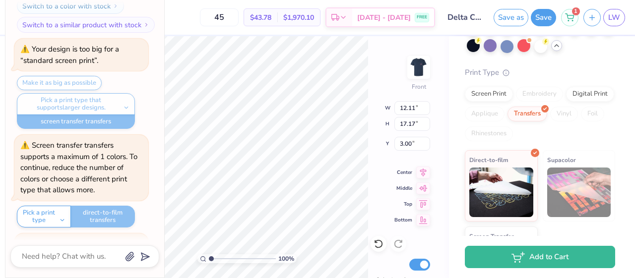
type input "17.41"
click at [494, 99] on div "Screen Print" at bounding box center [489, 92] width 48 height 15
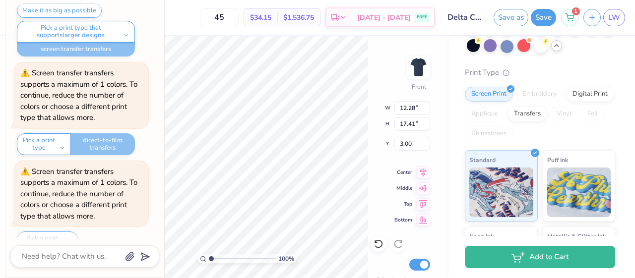
scroll to position [2496, 0]
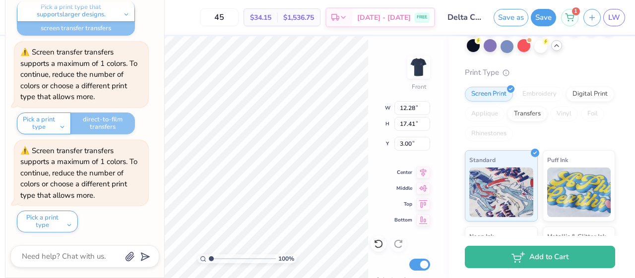
type textarea "x"
type input "3.54"
type textarea "x"
type input "12.55"
type input "17.80"
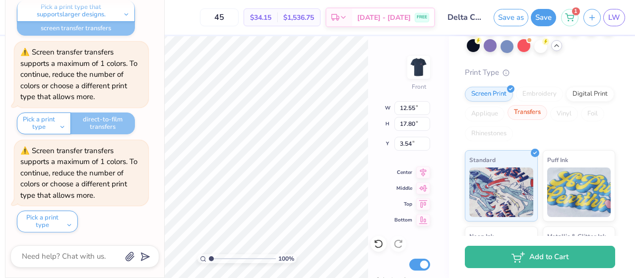
click at [516, 114] on div "Transfers" at bounding box center [527, 112] width 40 height 15
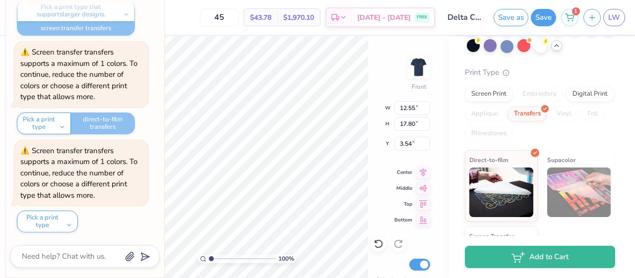
type textarea "x"
type input "12.62"
type input "17.90"
type textarea "x"
type input "12.81"
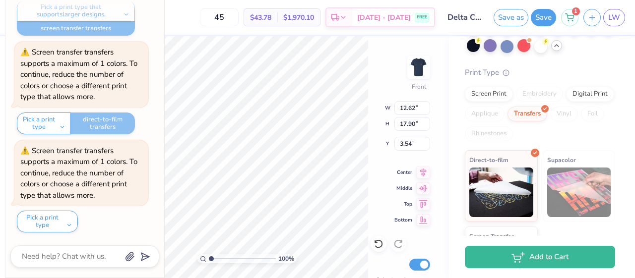
type input "18.16"
type textarea "x"
type input "12.70"
type input "18.00"
type textarea "x"
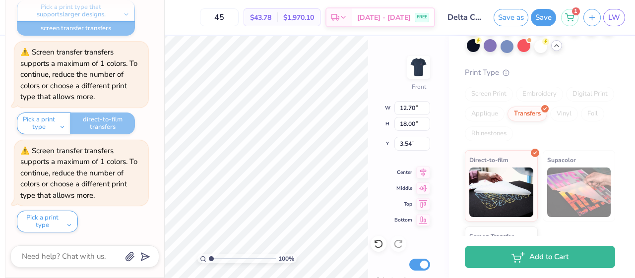
type input "12.68"
type input "17.98"
type textarea "x"
type input "3.50"
type textarea "x"
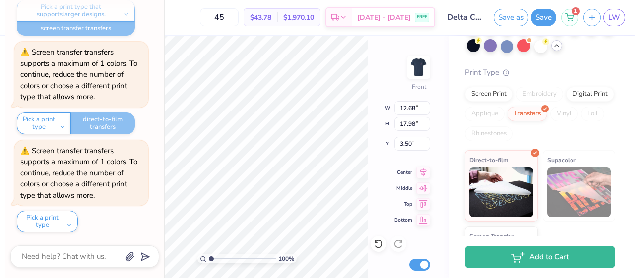
type input "3.68"
type textarea "x"
type input "3.00"
click at [421, 120] on input "17.99" at bounding box center [412, 124] width 36 height 14
type input "18"
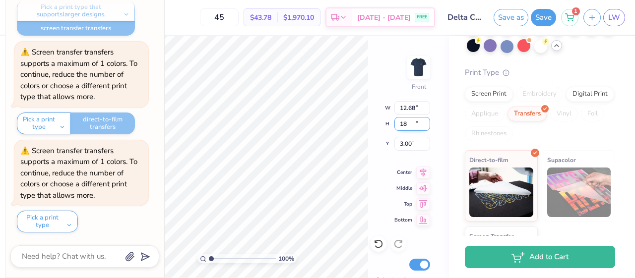
click at [421, 120] on input "18" at bounding box center [412, 124] width 36 height 14
click at [426, 105] on input "12.69" at bounding box center [412, 108] width 36 height 14
click at [426, 105] on input "12.7" at bounding box center [412, 108] width 36 height 14
click at [426, 105] on input "12.71" at bounding box center [412, 108] width 36 height 14
click at [426, 105] on input "12.72" at bounding box center [412, 108] width 36 height 14
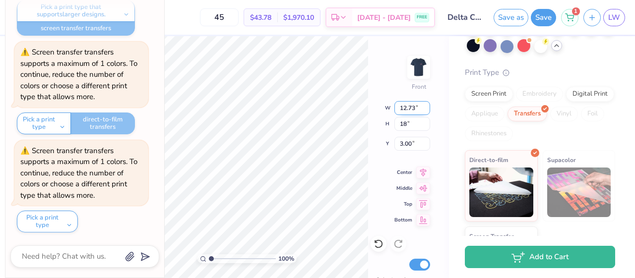
click at [426, 105] on input "12.73" at bounding box center [412, 108] width 36 height 14
click at [426, 105] on input "12.74" at bounding box center [412, 108] width 36 height 14
click at [426, 105] on input "12.75" at bounding box center [412, 108] width 36 height 14
click at [426, 105] on input "12.76" at bounding box center [412, 108] width 36 height 14
click at [426, 105] on input "12.77" at bounding box center [412, 108] width 36 height 14
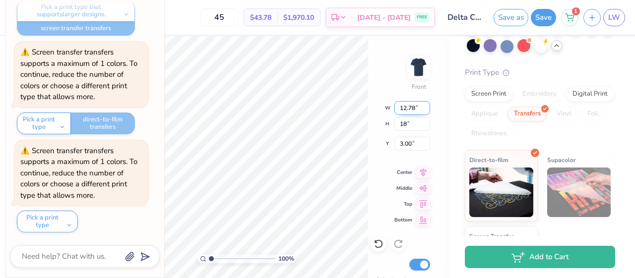
click at [426, 105] on input "12.78" at bounding box center [412, 108] width 36 height 14
click at [426, 105] on input "12.79" at bounding box center [412, 108] width 36 height 14
click at [426, 105] on input "12.8" at bounding box center [412, 108] width 36 height 14
type input "12.81"
click at [426, 105] on input "12.81" at bounding box center [412, 108] width 36 height 14
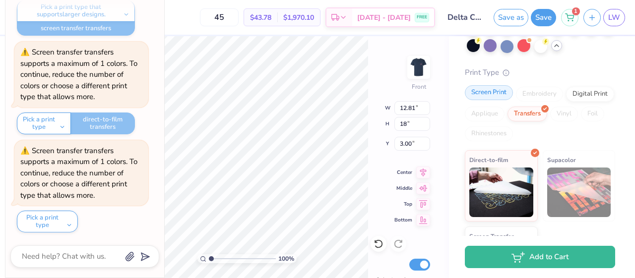
click at [474, 93] on div "Screen Print" at bounding box center [489, 92] width 48 height 15
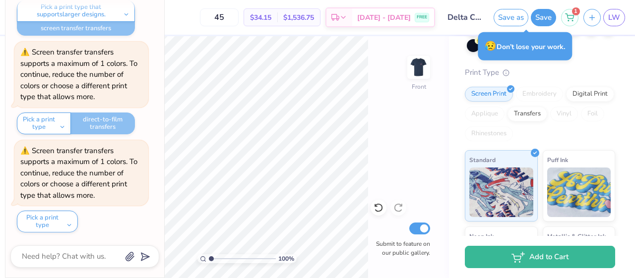
type textarea "x"
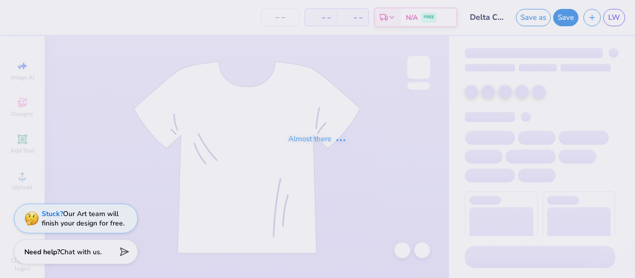
type input "25"
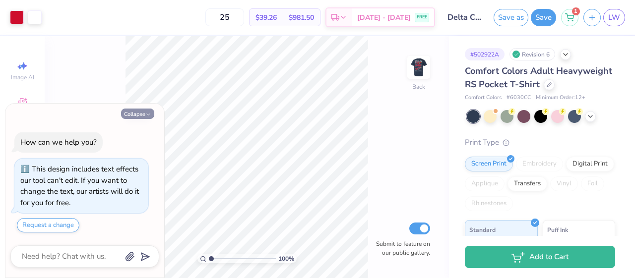
click at [151, 115] on button "Collapse" at bounding box center [137, 114] width 33 height 10
type textarea "x"
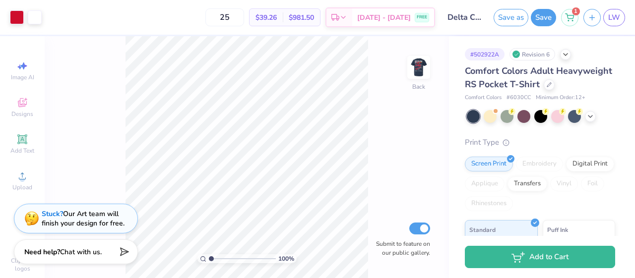
click at [435, 61] on div "100 % Back Submit to feature on our public gallery." at bounding box center [247, 157] width 404 height 242
click at [428, 64] on img at bounding box center [419, 68] width 40 height 40
click at [420, 62] on img at bounding box center [419, 68] width 40 height 40
click at [420, 71] on img at bounding box center [419, 68] width 40 height 40
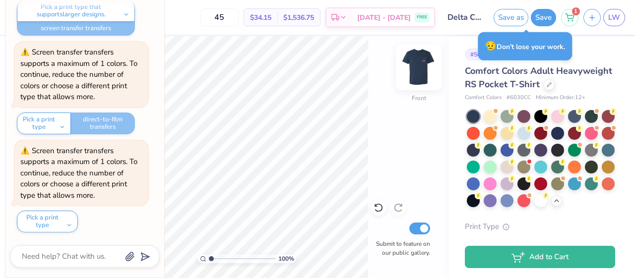
click at [429, 58] on img at bounding box center [419, 68] width 40 height 40
type textarea "x"
